Goal: Task Accomplishment & Management: Complete application form

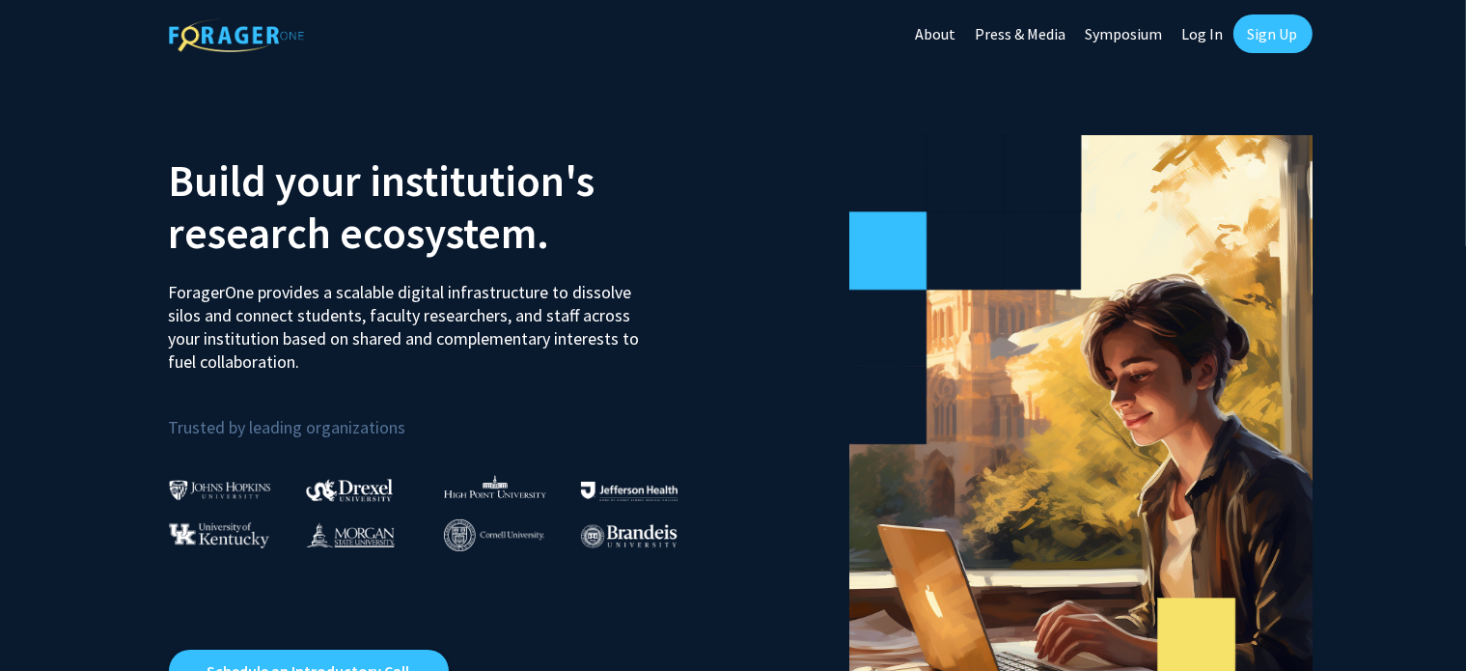
click at [1266, 34] on link "Sign Up" at bounding box center [1273, 33] width 79 height 39
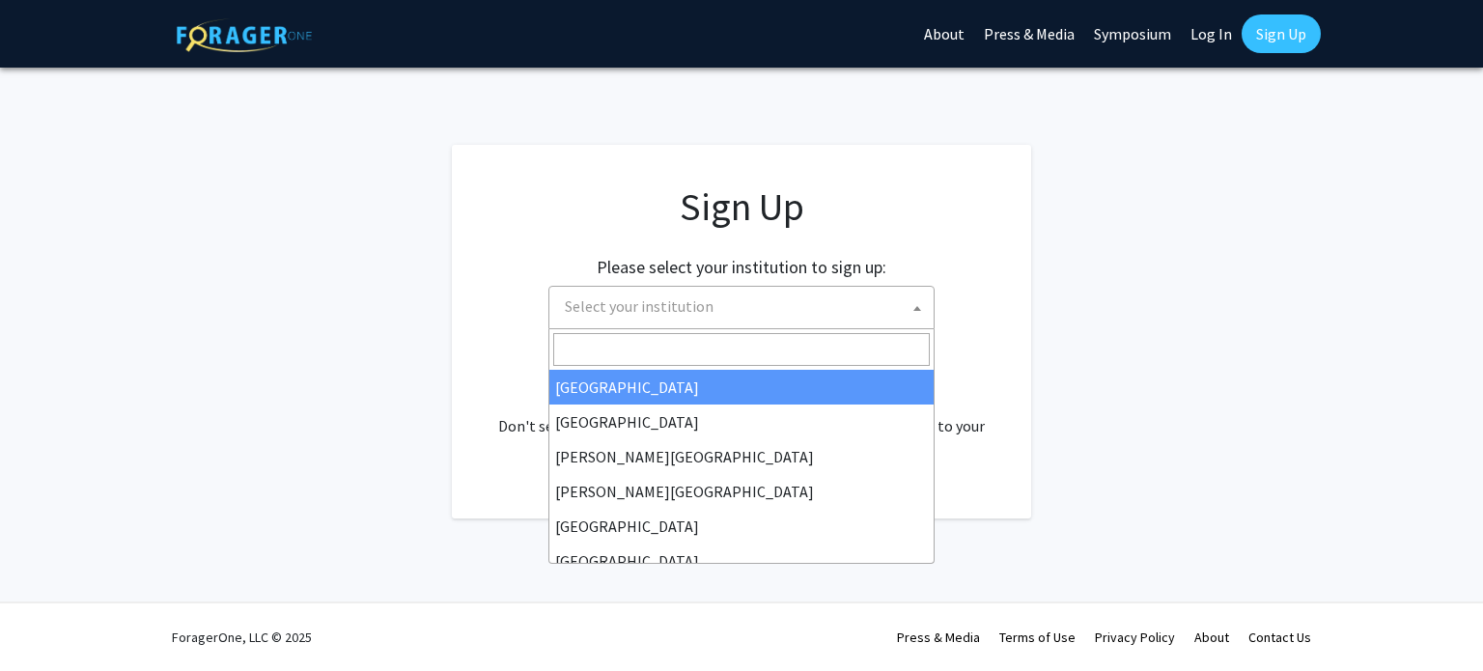
click at [905, 317] on span "Select your institution" at bounding box center [745, 307] width 376 height 40
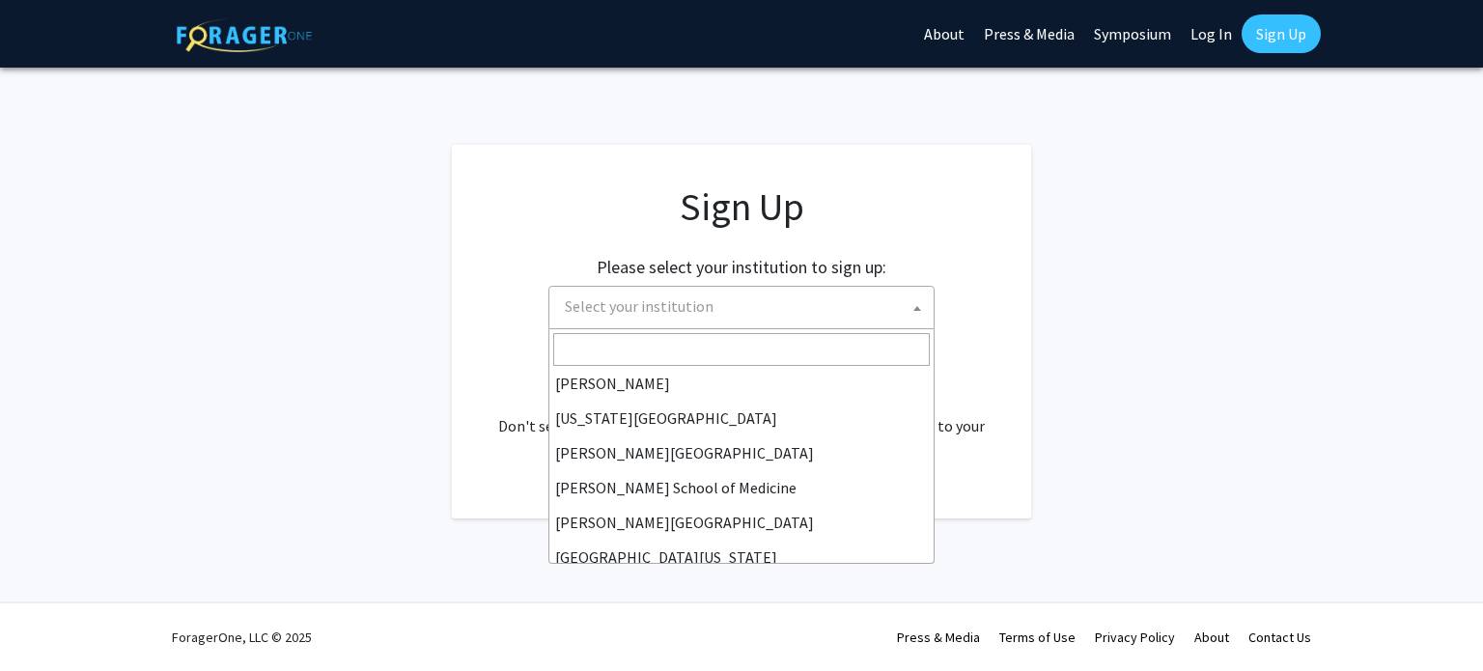
scroll to position [413, 0]
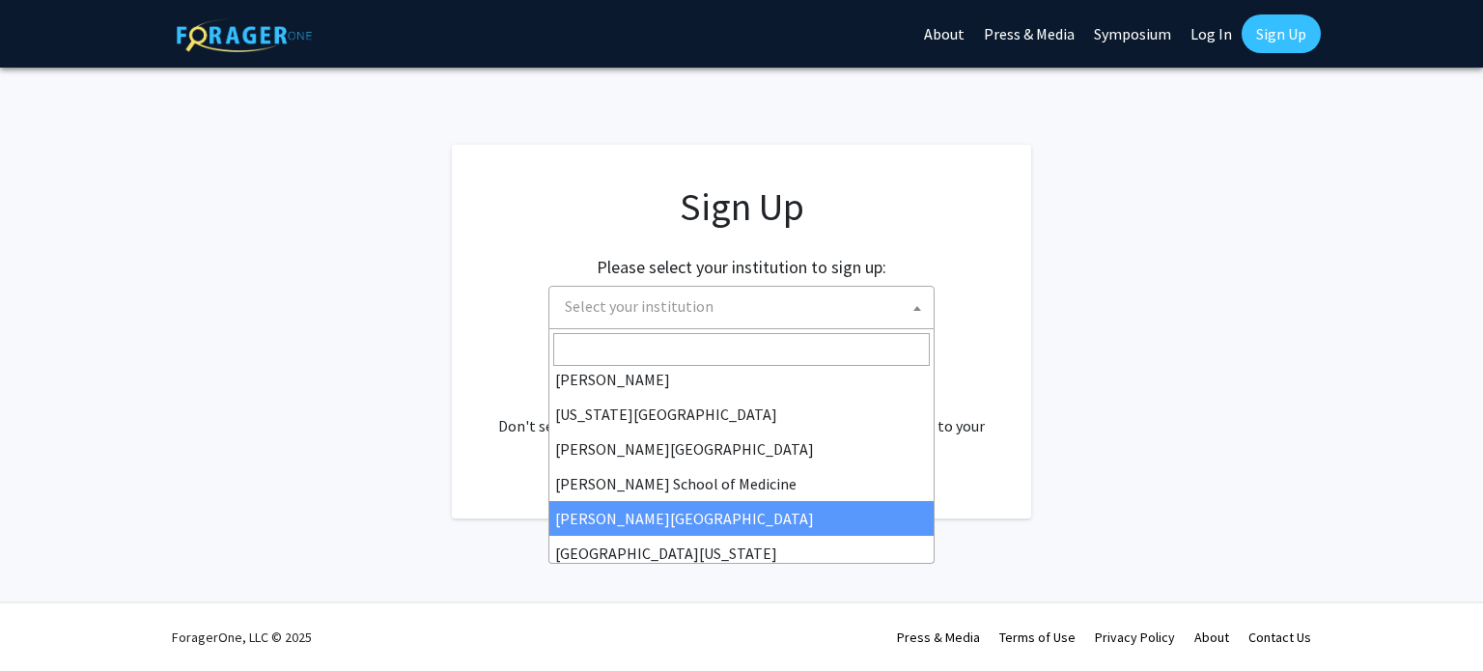
select select "20"
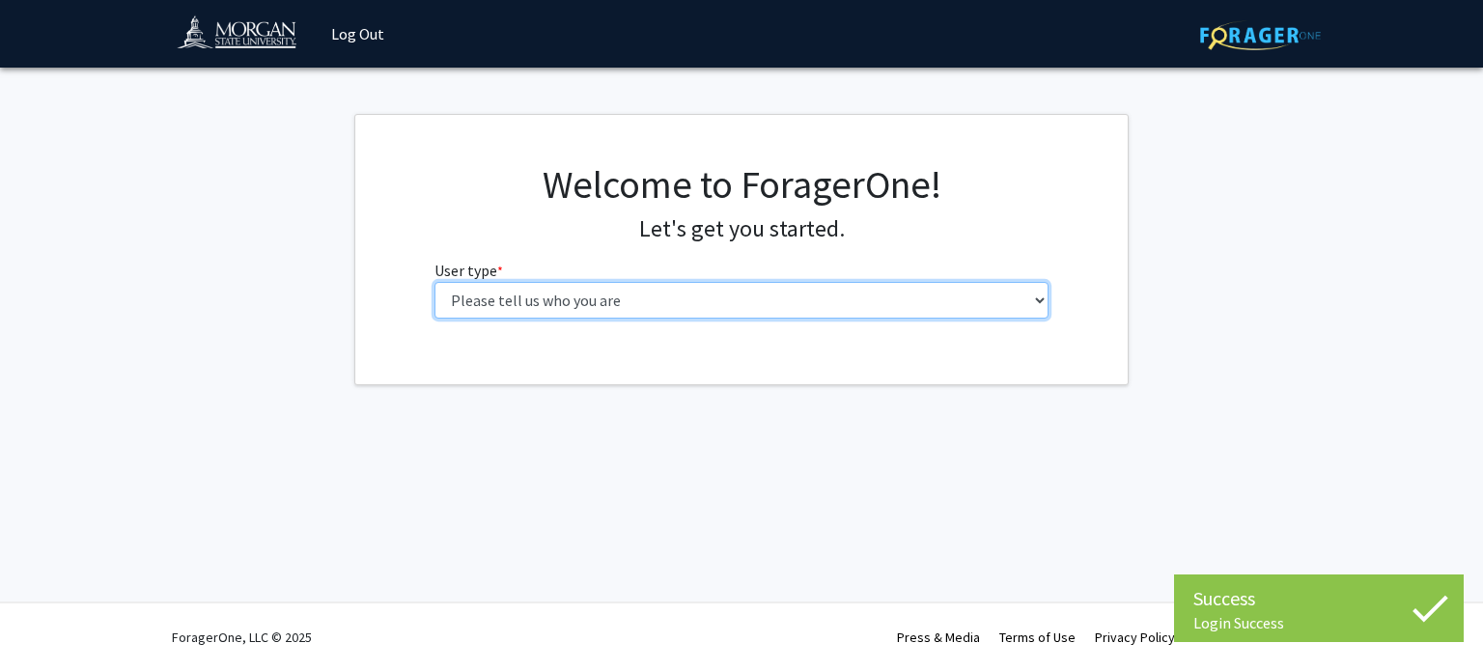
click at [1014, 302] on select "Please tell us who you are Undergraduate Student Master's Student Doctoral Cand…" at bounding box center [741, 300] width 615 height 37
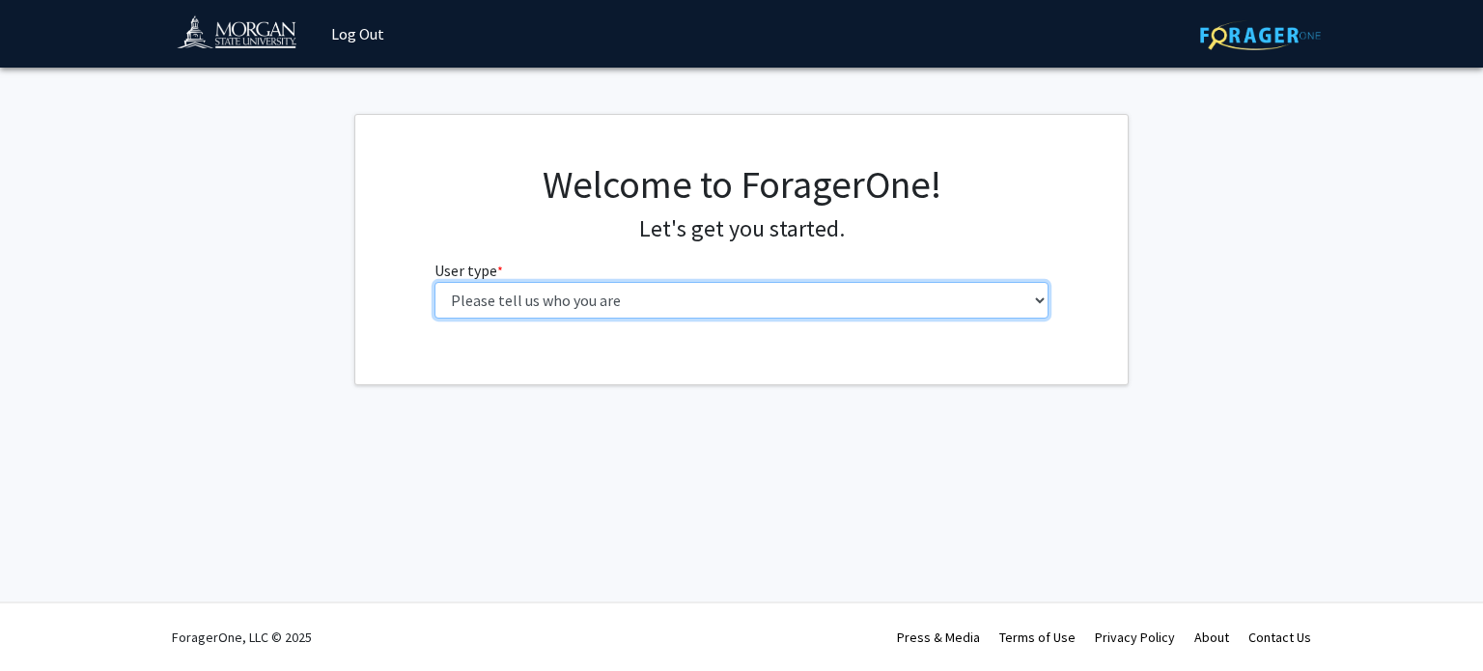
select select "1: undergrad"
click at [434, 282] on select "Please tell us who you are Undergraduate Student Master's Student Doctoral Cand…" at bounding box center [741, 300] width 615 height 37
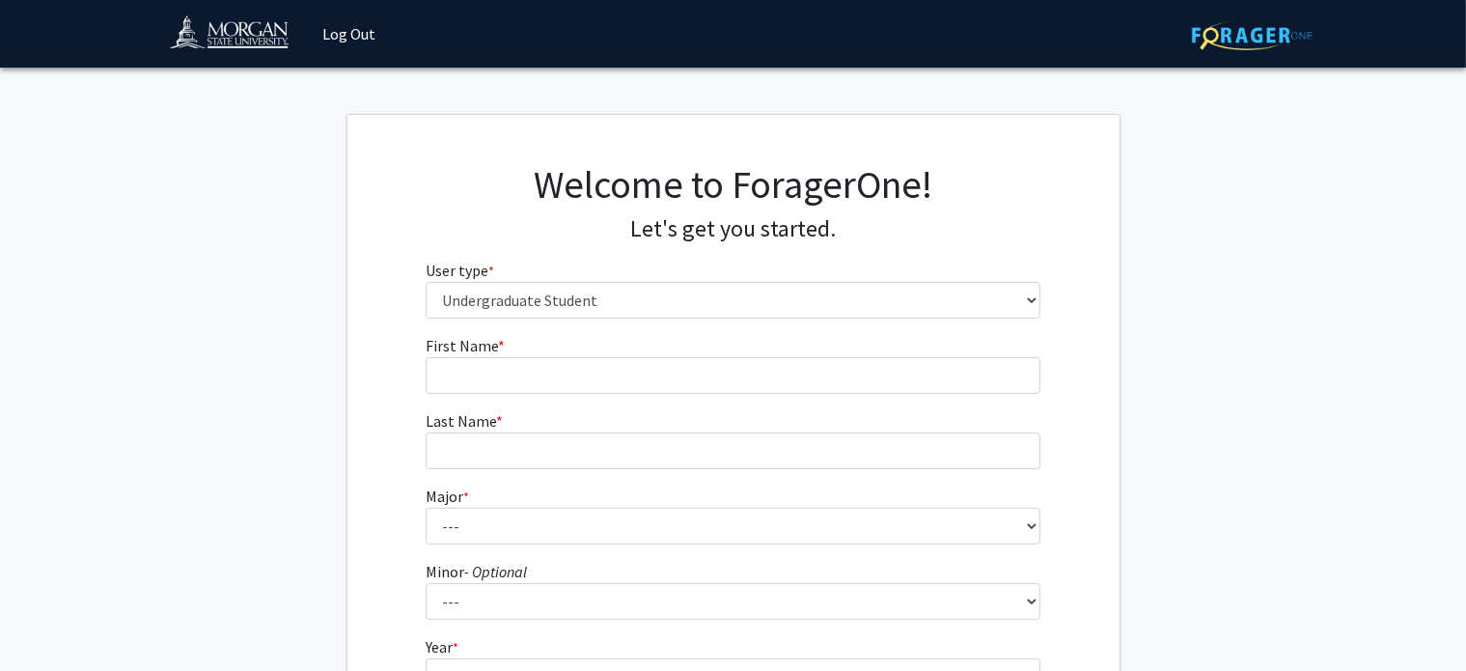
click at [801, 400] on form "First Name * required Last Name * required Major * required --- Accounting Actu…" at bounding box center [733, 566] width 615 height 465
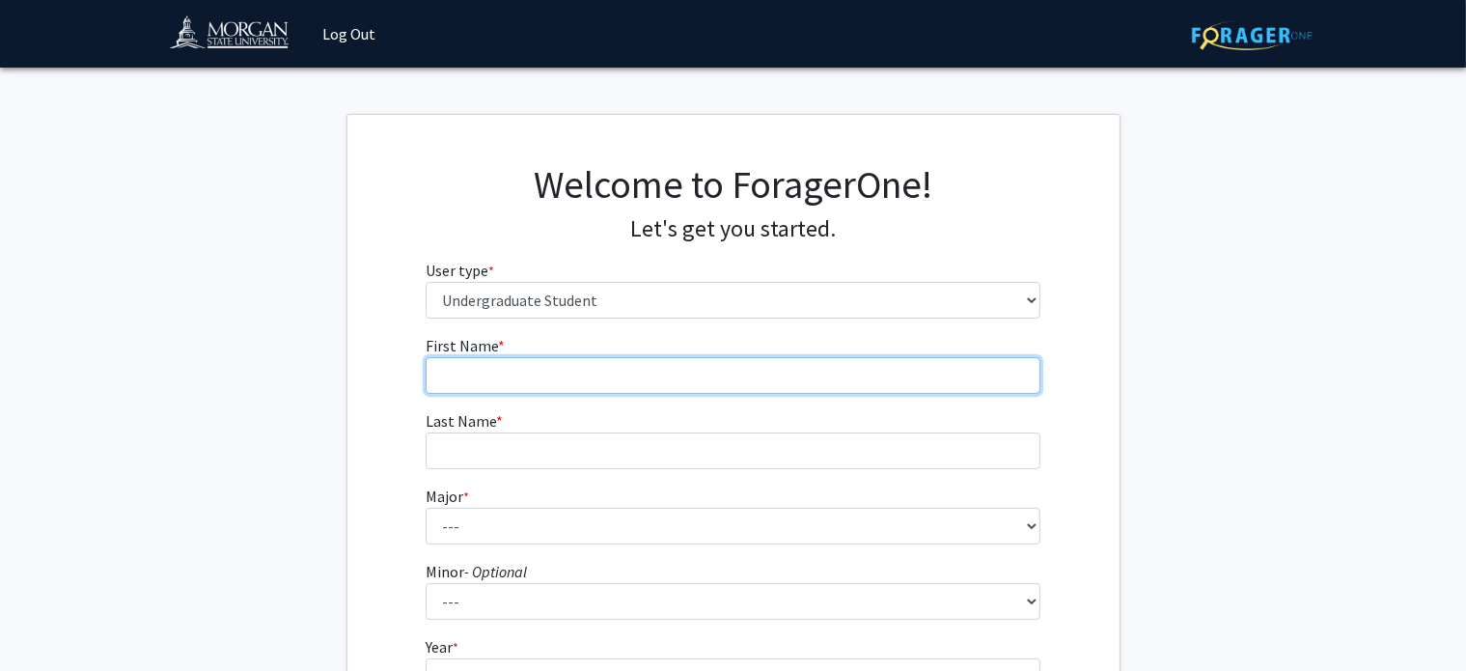
click at [793, 377] on input "First Name * required" at bounding box center [733, 375] width 615 height 37
type input "ARAOLUWA"
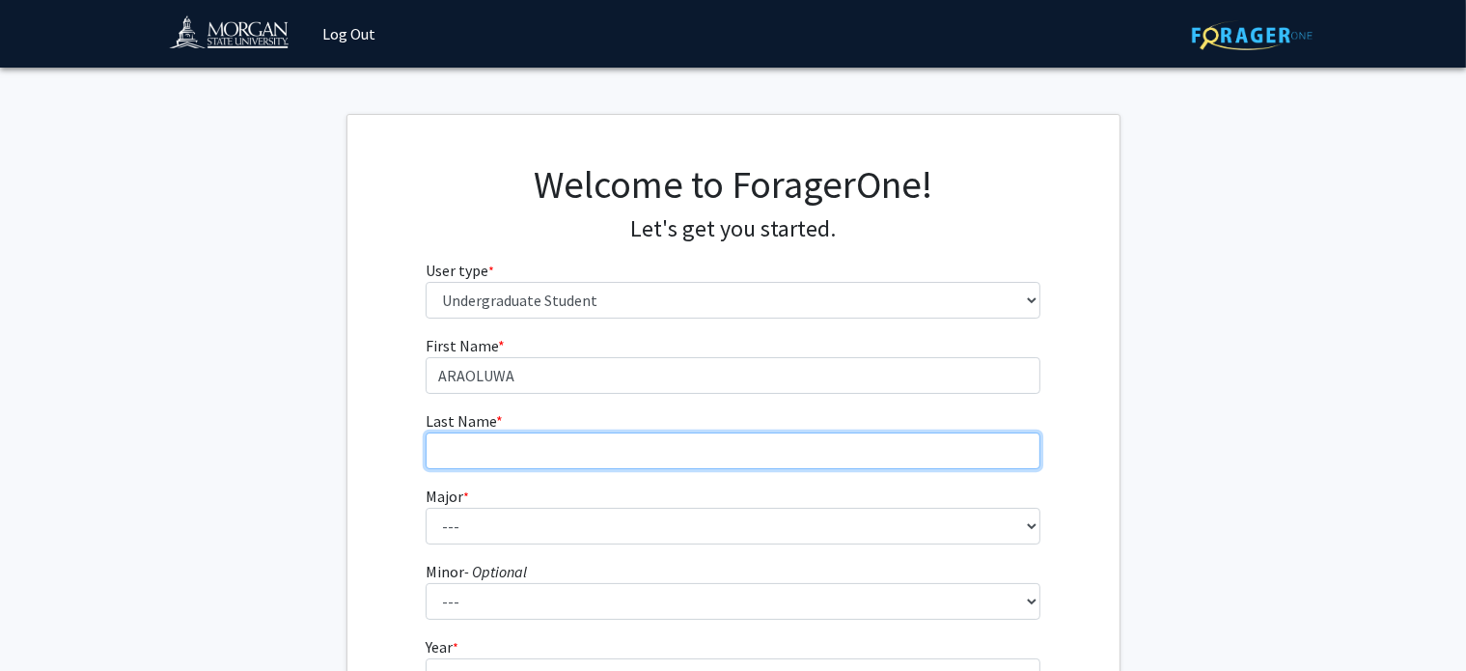
click at [574, 444] on input "Last Name * required" at bounding box center [733, 450] width 615 height 37
type input "ASAHIAH"
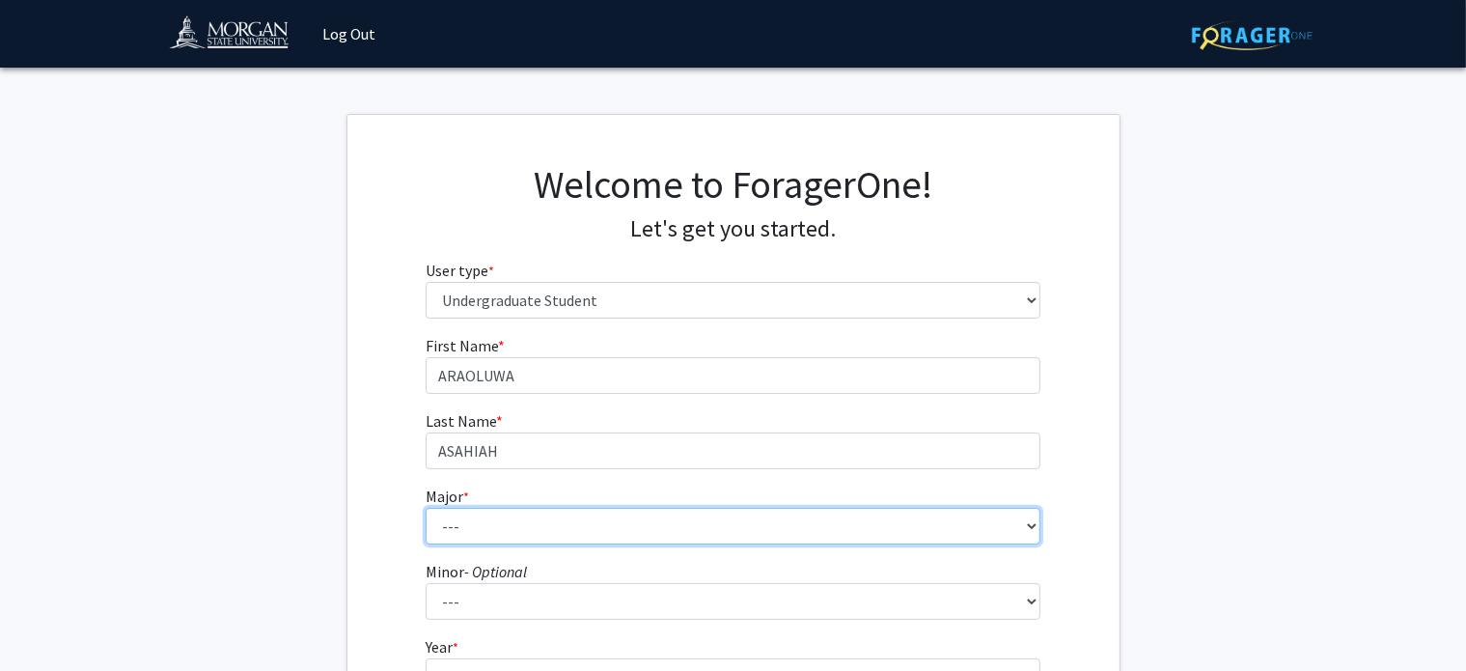
click at [583, 522] on select "--- Accounting Actuarial Science Applied Liberal Studies Architecture and Envir…" at bounding box center [733, 526] width 615 height 37
select select "9: 1599"
click at [426, 508] on select "--- Accounting Actuarial Science Applied Liberal Studies Architecture and Envir…" at bounding box center [733, 526] width 615 height 37
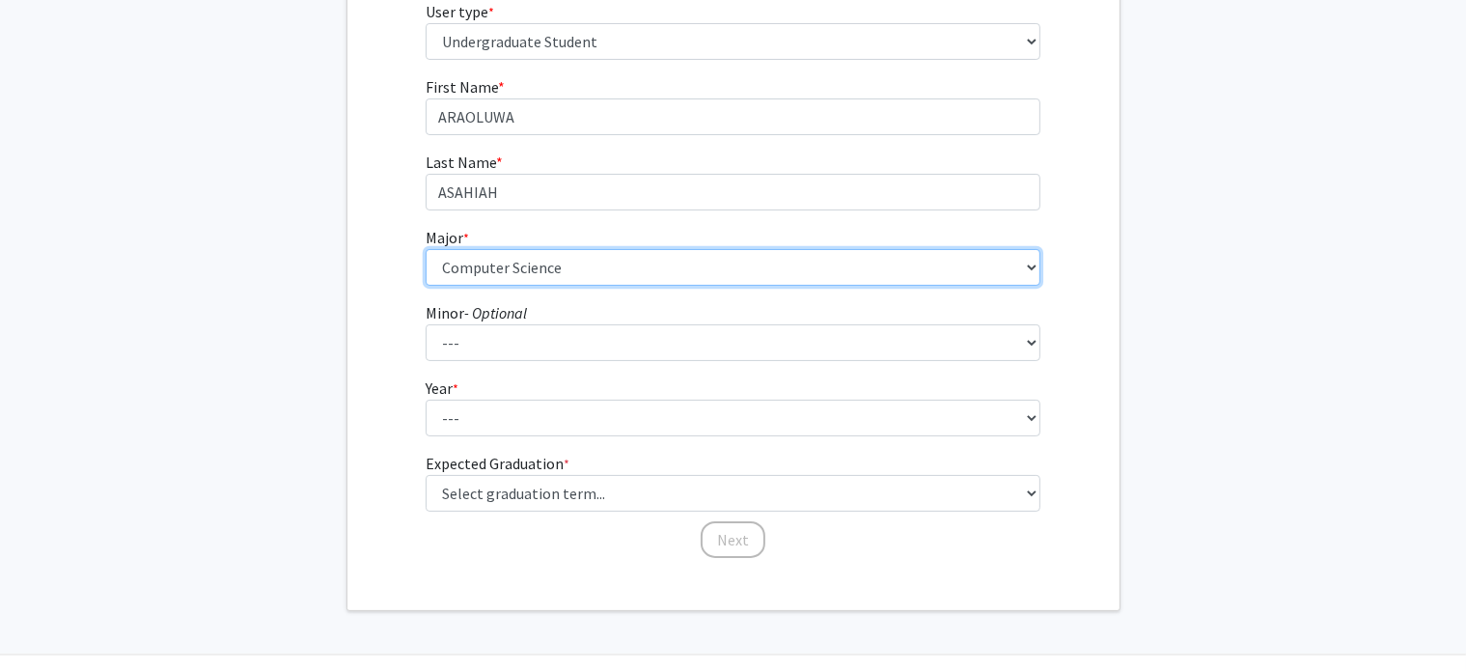
scroll to position [279, 0]
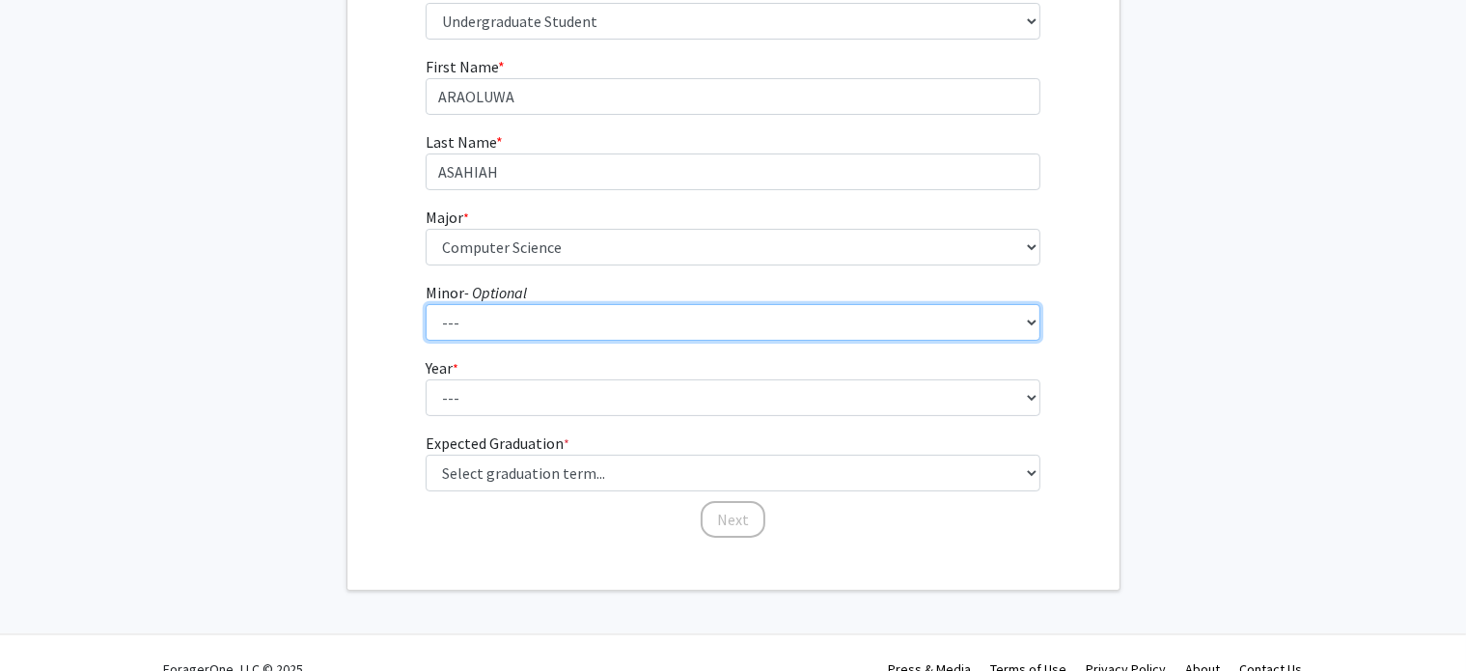
click at [942, 337] on select "--- Accounting Accounting with Finance Accounting with Information Science and …" at bounding box center [733, 322] width 615 height 37
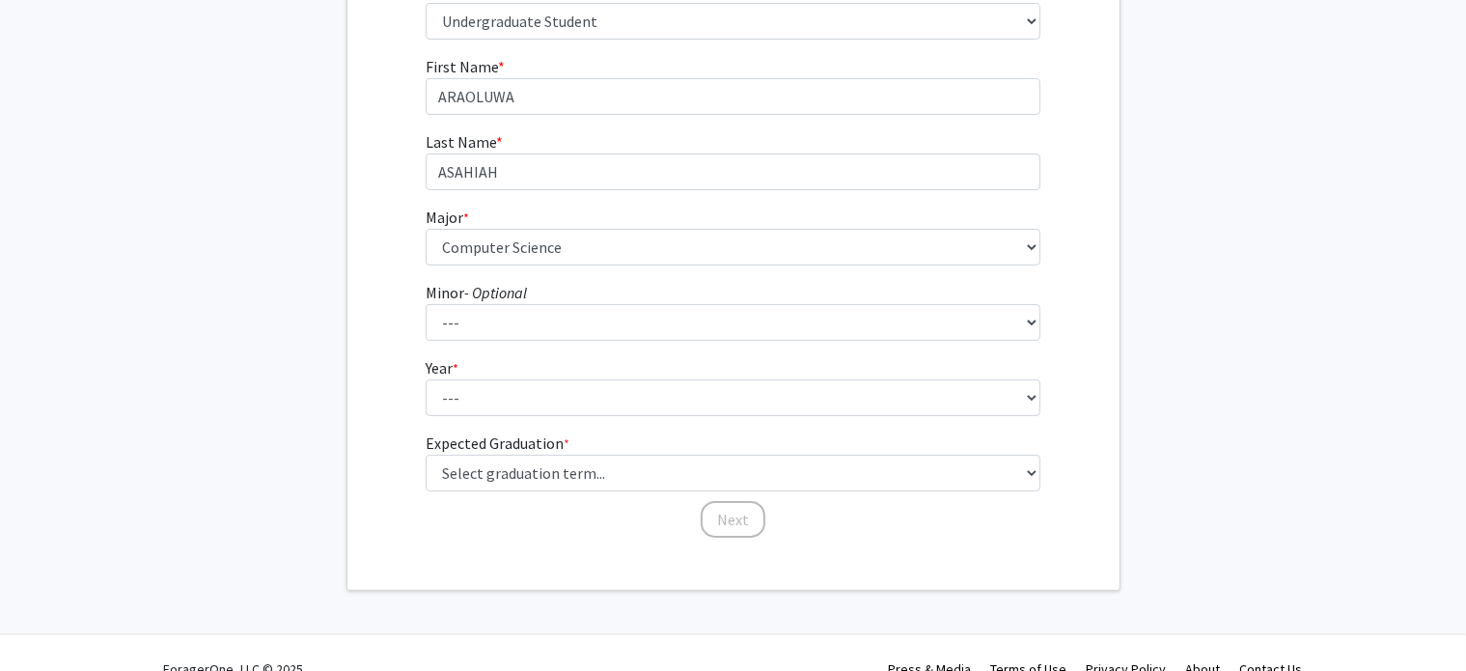
click at [942, 420] on form "First Name * required ARAOLUWA Last Name * required ASAHIAH Major * required --…" at bounding box center [733, 287] width 615 height 465
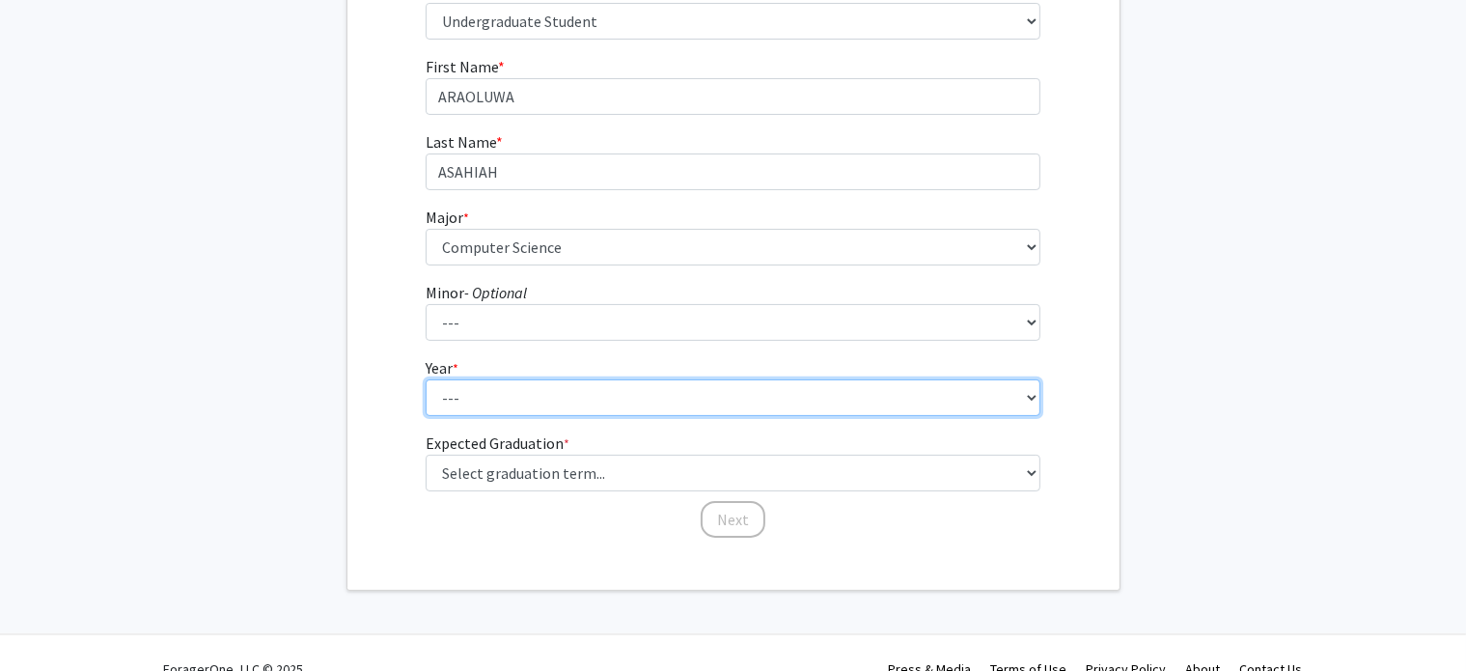
click at [941, 404] on select "--- First-year Sophomore Junior Senior Postbaccalaureate Certificate" at bounding box center [733, 397] width 615 height 37
select select "1: first-year"
click at [426, 379] on select "--- First-year Sophomore Junior Senior Postbaccalaureate Certificate" at bounding box center [733, 397] width 615 height 37
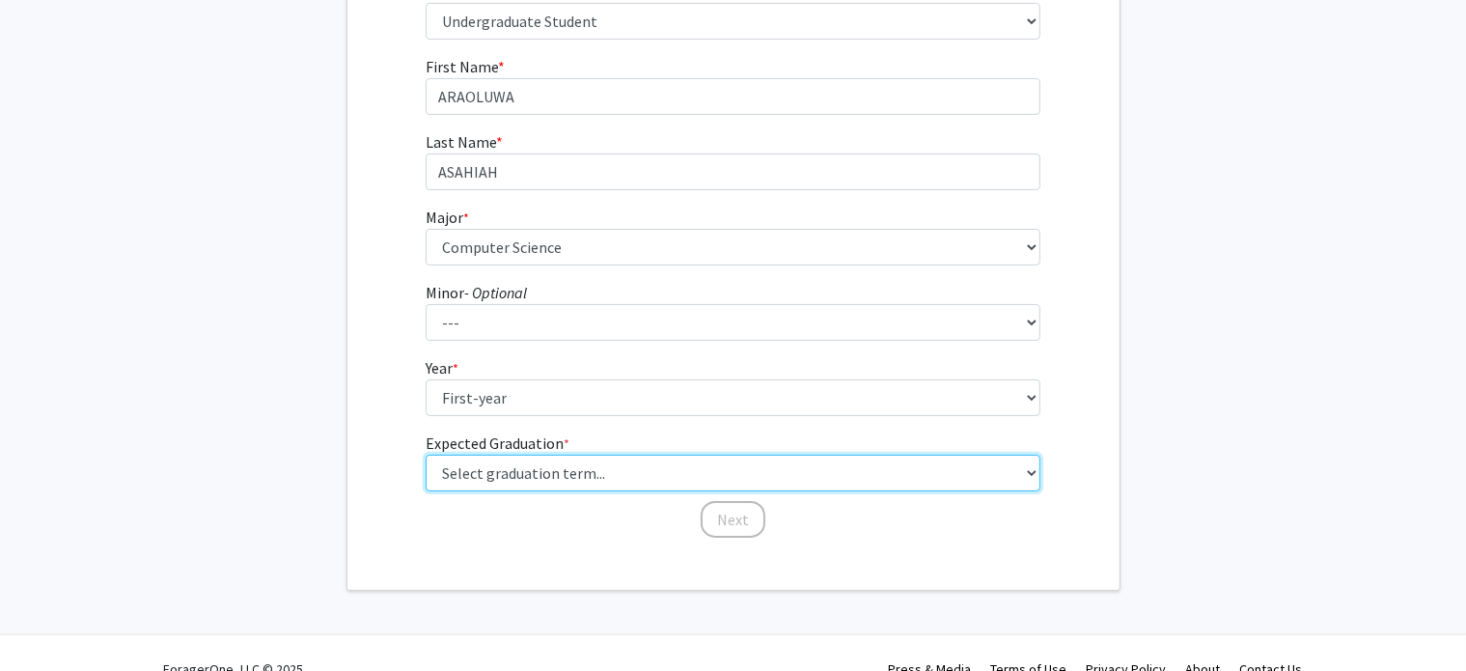
click at [609, 478] on select "Select graduation term... Spring 2025 Summer 2025 Fall 2025 Winter 2025 Spring …" at bounding box center [733, 473] width 615 height 37
select select "17: spring_2029"
click at [426, 455] on select "Select graduation term... Spring 2025 Summer 2025 Fall 2025 Winter 2025 Spring …" at bounding box center [733, 473] width 615 height 37
click at [653, 465] on select "Select graduation term... Spring 2025 Summer 2025 Fall 2025 Winter 2025 Spring …" at bounding box center [733, 473] width 615 height 37
click at [426, 455] on select "Select graduation term... Spring 2025 Summer 2025 Fall 2025 Winter 2025 Spring …" at bounding box center [733, 473] width 615 height 37
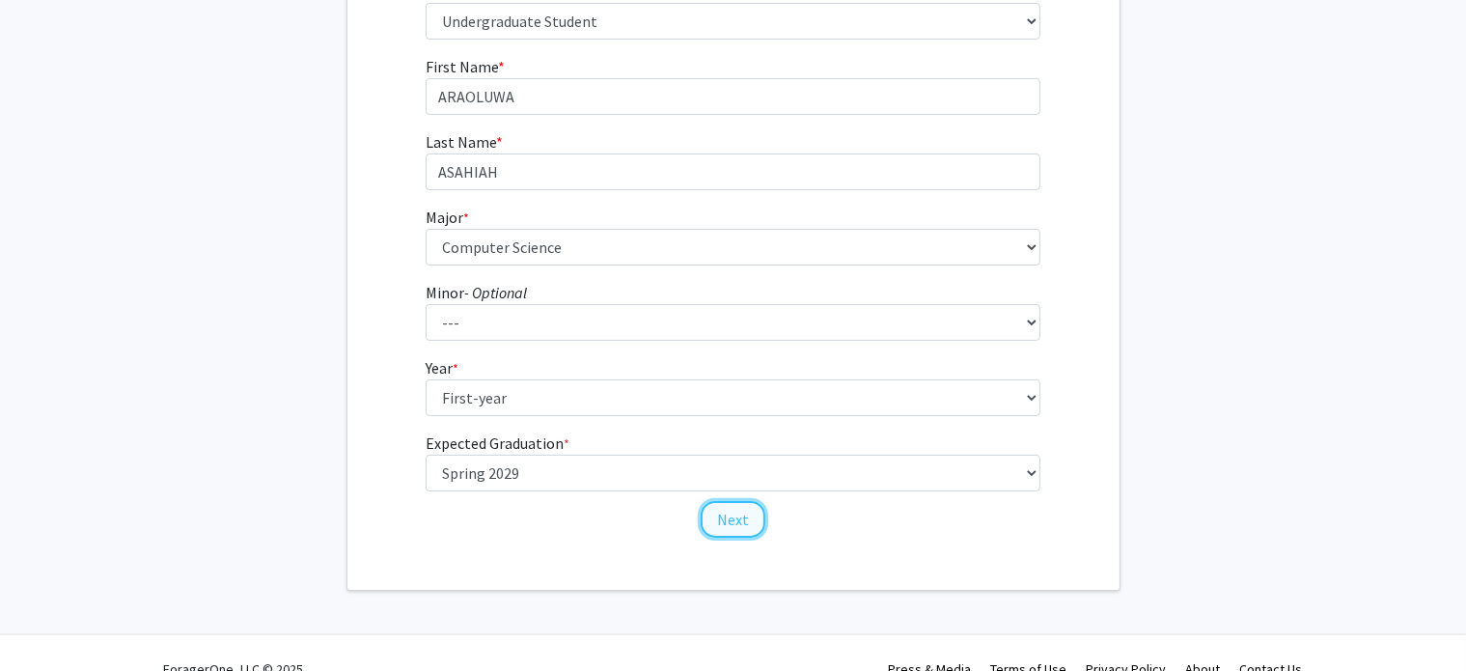
click at [752, 518] on button "Next" at bounding box center [733, 519] width 65 height 37
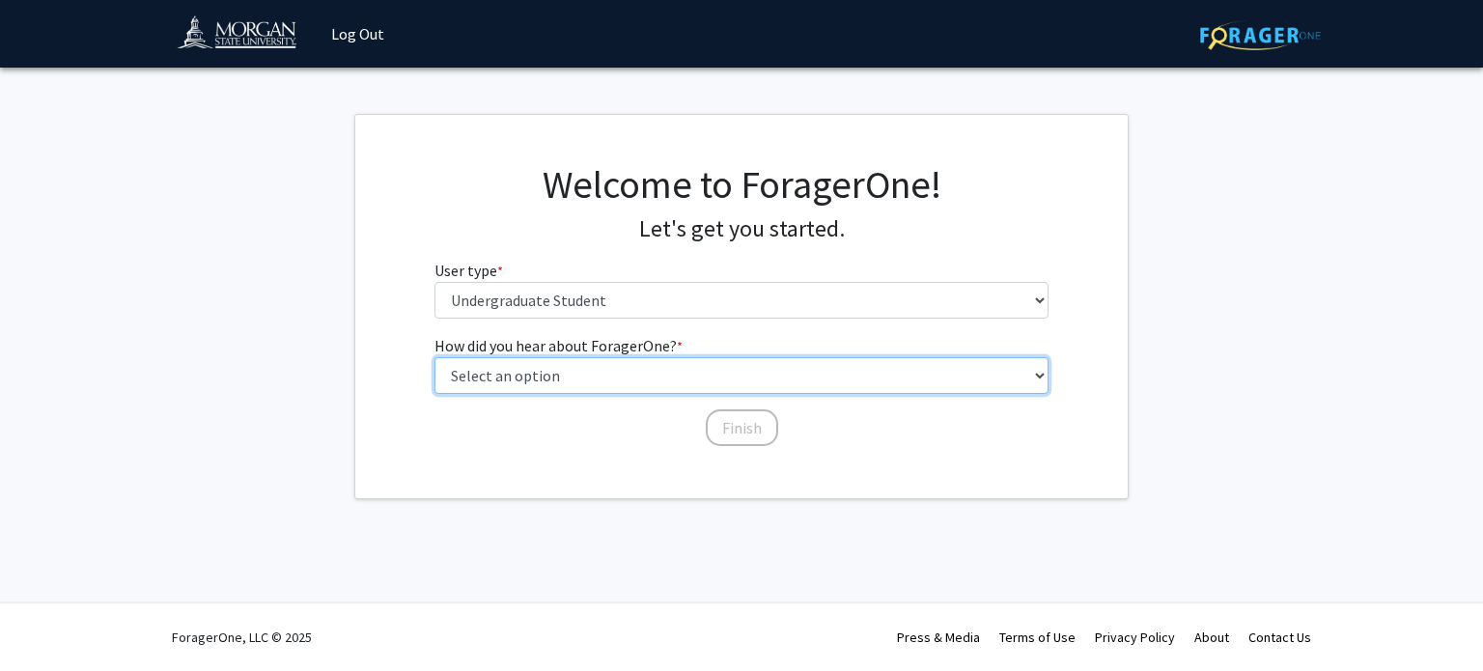
click at [776, 376] on select "Select an option Peer/student recommendation Faculty/staff recommendation Unive…" at bounding box center [741, 375] width 615 height 37
select select "4: university_email"
click at [434, 357] on select "Select an option Peer/student recommendation Faculty/staff recommendation Unive…" at bounding box center [741, 375] width 615 height 37
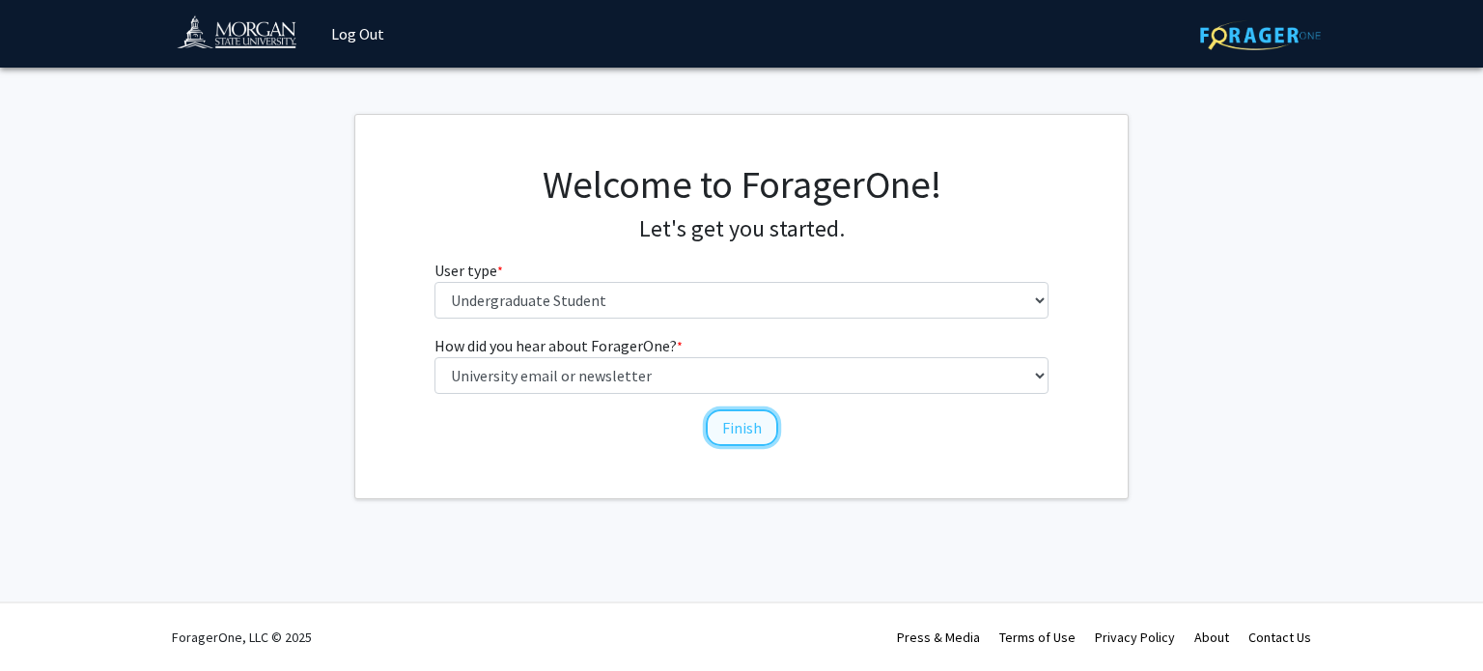
click at [740, 414] on button "Finish" at bounding box center [742, 427] width 72 height 37
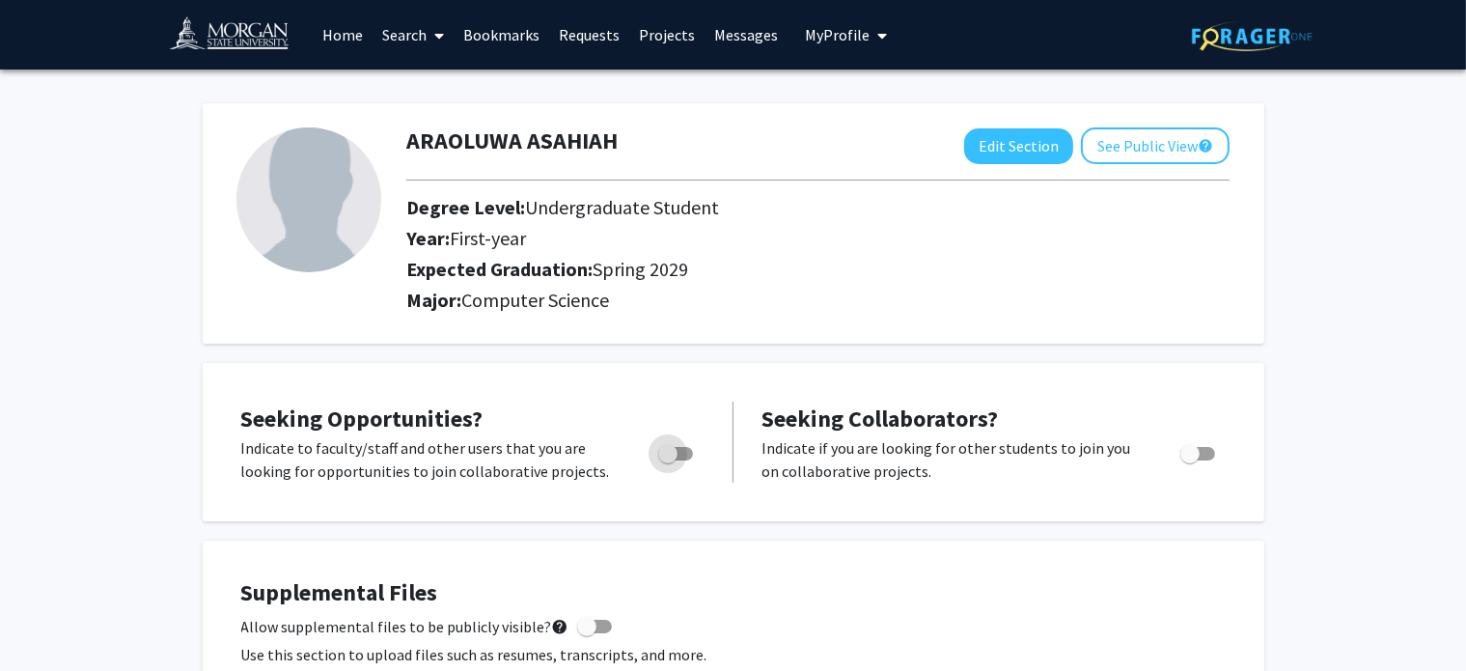
click at [664, 452] on span "Toggle" at bounding box center [667, 453] width 19 height 19
click at [667, 460] on input "Are you actively seeking opportunities?" at bounding box center [667, 460] width 1 height 1
checkbox input "true"
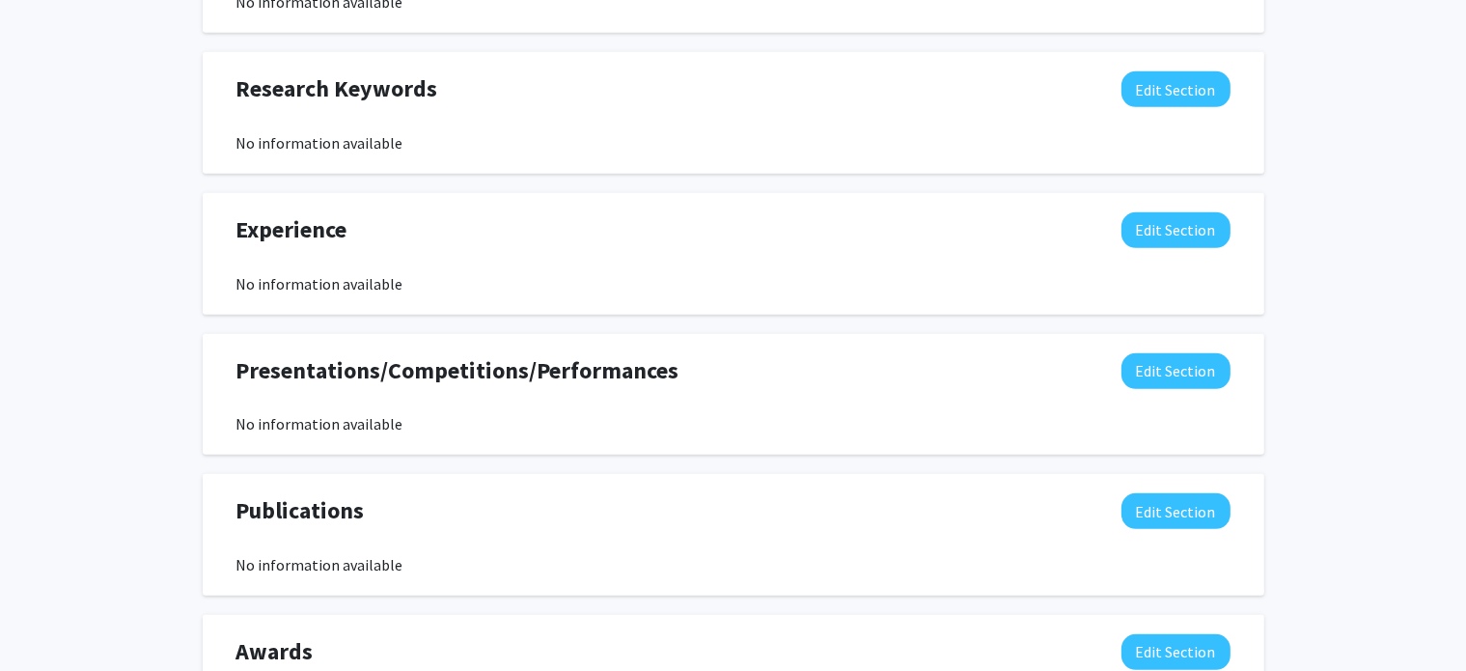
scroll to position [1139, 0]
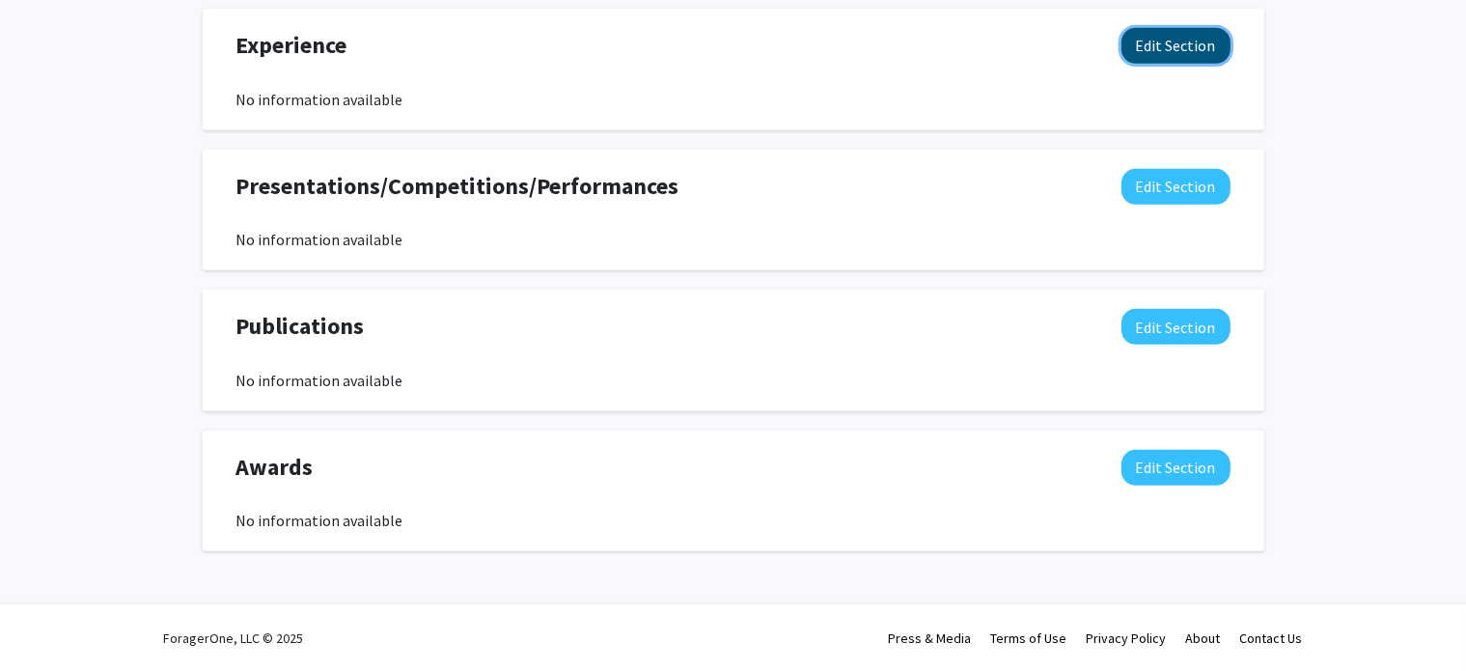
click at [1153, 49] on button "Edit Section" at bounding box center [1176, 46] width 109 height 36
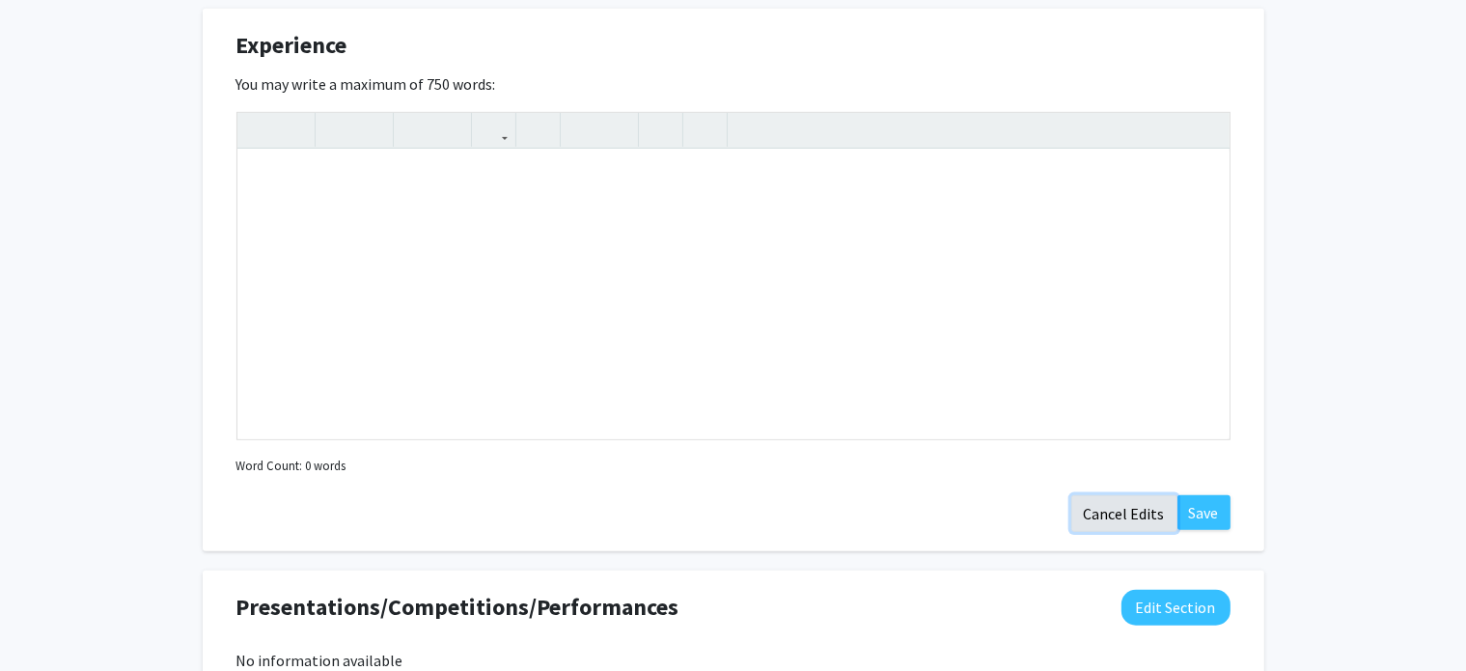
click at [1131, 502] on button "Cancel Edits" at bounding box center [1124, 513] width 106 height 37
